Goal: Task Accomplishment & Management: Manage account settings

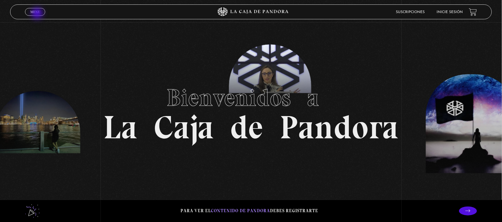
click at [37, 12] on span "Menu" at bounding box center [35, 12] width 10 height 4
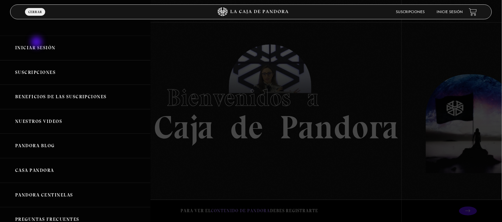
click at [37, 45] on link "Iniciar Sesión" at bounding box center [75, 48] width 150 height 25
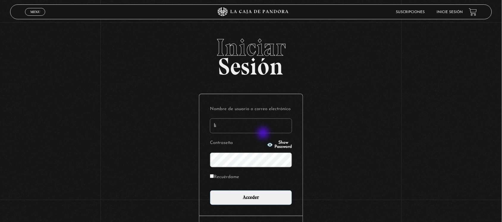
type input "lissettemurillo@gmail.com"
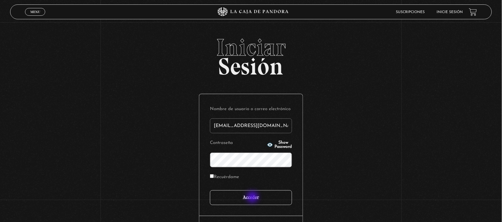
click at [253, 198] on input "Acceder" at bounding box center [251, 198] width 82 height 15
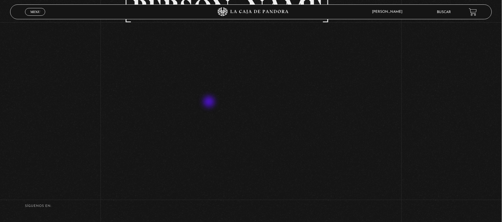
scroll to position [74, 0]
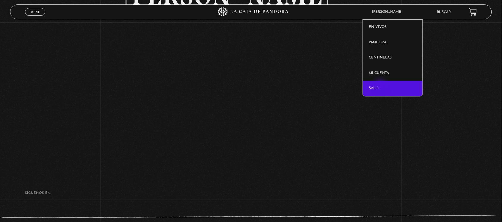
click at [381, 87] on link "Salir" at bounding box center [393, 88] width 60 height 15
